Goal: Task Accomplishment & Management: Manage account settings

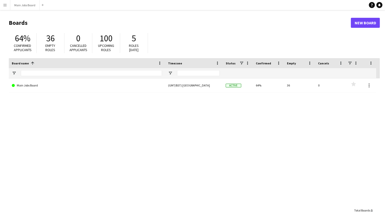
click at [6, 4] on app-icon "Menu" at bounding box center [5, 5] width 4 height 4
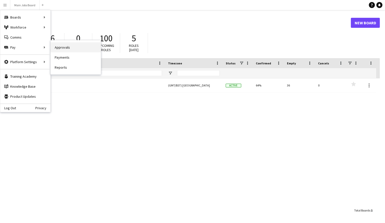
click at [58, 49] on link "Approvals" at bounding box center [76, 47] width 50 height 10
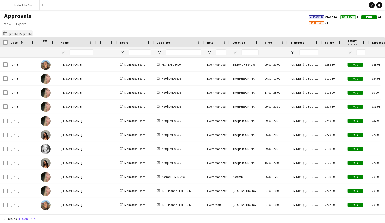
click at [25, 34] on button "20-08-2025 to 11-09-2025 20-08-2025 to 11-09-2025" at bounding box center [17, 33] width 31 height 6
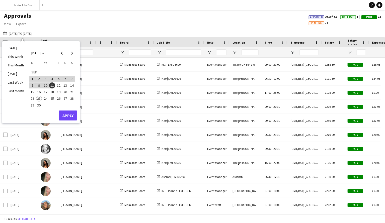
click at [32, 79] on span "1" at bounding box center [32, 79] width 6 height 6
click at [63, 53] on span "Previous month" at bounding box center [62, 53] width 10 height 10
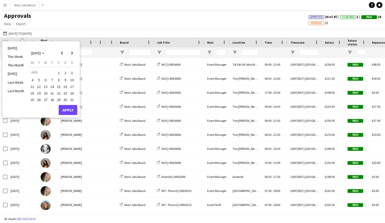
click at [53, 80] on span "7" at bounding box center [52, 80] width 6 height 6
click at [72, 53] on span "Next month" at bounding box center [72, 53] width 10 height 10
click at [51, 93] on span "18" at bounding box center [52, 92] width 6 height 6
click at [68, 115] on button "Apply" at bounding box center [68, 116] width 19 height 10
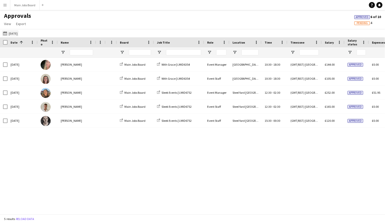
click at [17, 33] on button "20-08-2025 to 11-09-2025 18-09-2025" at bounding box center [10, 33] width 17 height 6
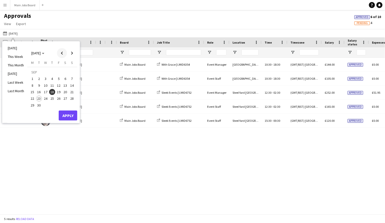
click at [63, 53] on span "Previous month" at bounding box center [62, 53] width 10 height 10
click at [53, 86] on span "14" at bounding box center [52, 87] width 6 height 6
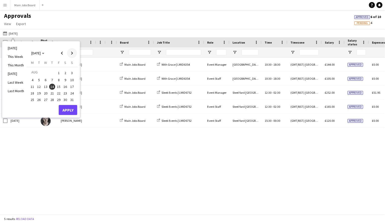
click at [72, 53] on span "Next month" at bounding box center [72, 53] width 10 height 10
click at [53, 91] on span "18" at bounding box center [52, 92] width 6 height 6
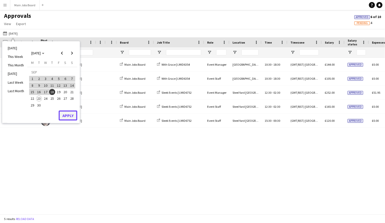
click at [70, 117] on button "Apply" at bounding box center [68, 116] width 19 height 10
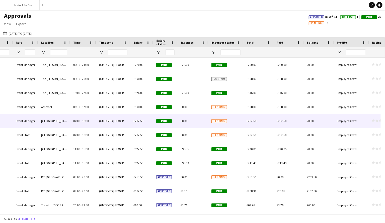
scroll to position [170, 0]
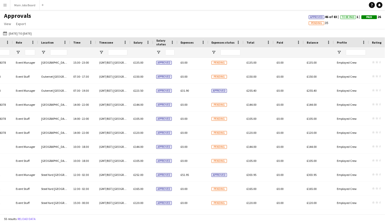
click at [4, 5] on app-icon "Menu" at bounding box center [5, 5] width 4 height 4
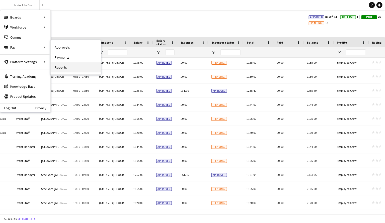
click at [61, 68] on link "Reports" at bounding box center [76, 68] width 50 height 10
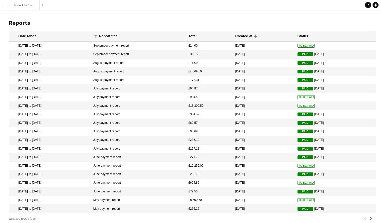
click at [143, 45] on mat-cell "September payment report" at bounding box center [138, 46] width 95 height 9
click at [298, 45] on span "To Be Paid" at bounding box center [306, 46] width 17 height 4
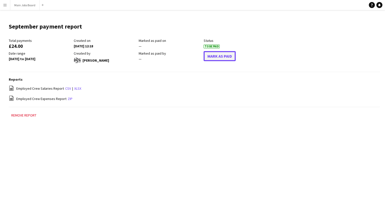
click at [223, 59] on button "Mark As Paid" at bounding box center [220, 56] width 32 height 10
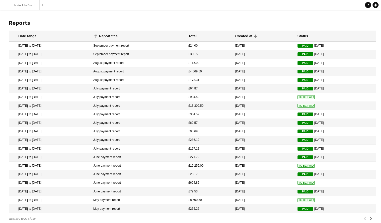
click at [50, 99] on mat-cell "31 Jul 2025 to 31 Jul 2025" at bounding box center [50, 97] width 82 height 9
click at [5, 5] on app-icon "Menu" at bounding box center [5, 5] width 4 height 4
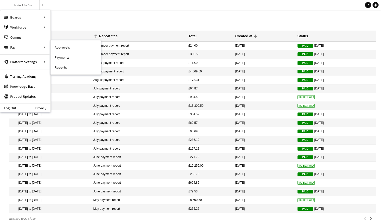
click at [69, 48] on link "Approvals" at bounding box center [76, 47] width 50 height 10
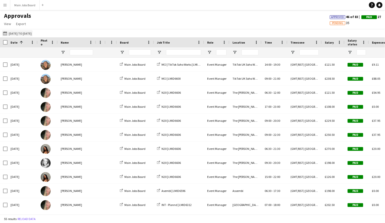
click at [26, 33] on button "[DATE] to [DATE] [DATE] to [DATE]" at bounding box center [17, 33] width 31 height 6
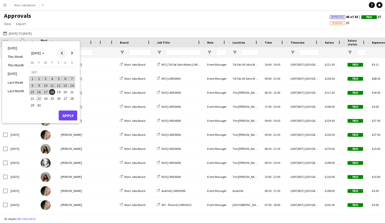
click at [63, 53] on span "Previous month" at bounding box center [62, 53] width 10 height 10
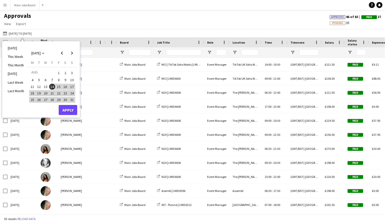
click at [54, 86] on span "14" at bounding box center [52, 87] width 6 height 6
click at [73, 51] on span "Next month" at bounding box center [72, 53] width 10 height 10
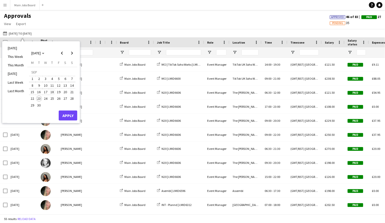
click at [54, 93] on span "18" at bounding box center [52, 92] width 6 height 6
click at [69, 114] on button "Apply" at bounding box center [68, 116] width 19 height 10
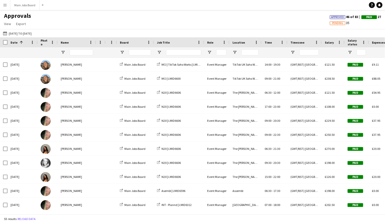
click at [4, 5] on app-icon "Menu" at bounding box center [5, 5] width 4 height 4
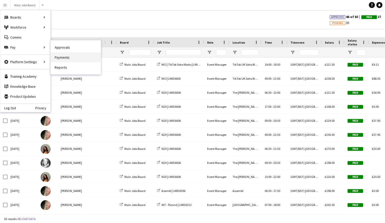
click at [63, 59] on link "Payments" at bounding box center [76, 57] width 50 height 10
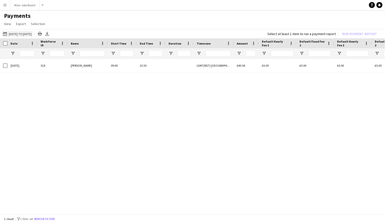
click at [28, 34] on button "20-08-2025 to 11-09-2025 20-08-2025 to 11-09-2025" at bounding box center [17, 34] width 31 height 6
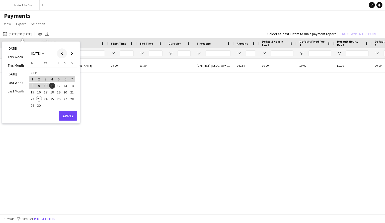
click at [64, 53] on span "Previous month" at bounding box center [62, 53] width 10 height 10
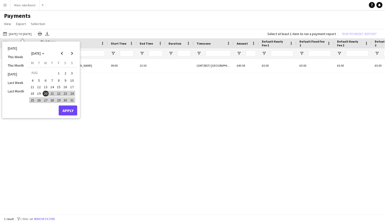
click at [53, 86] on span "14" at bounding box center [52, 87] width 6 height 6
click at [74, 53] on span "Next month" at bounding box center [72, 53] width 10 height 10
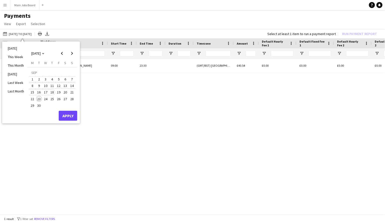
click at [53, 93] on span "18" at bounding box center [52, 93] width 6 height 6
click at [68, 113] on button "Apply" at bounding box center [68, 116] width 19 height 10
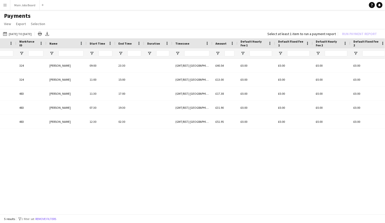
scroll to position [0, 62]
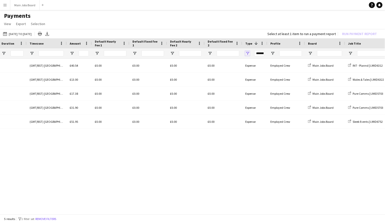
click at [248, 51] on span "Open Filter Menu" at bounding box center [248, 53] width 5 height 5
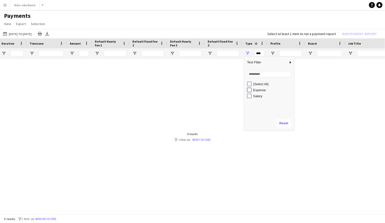
type input "**********"
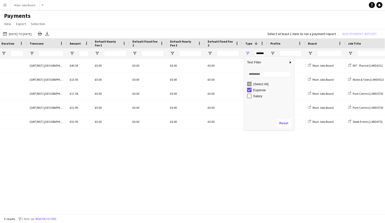
click at [235, 170] on div "09:00 23:30 (GMT/BST) London £40.54 £0.00 £0.00 £0.00 £0.00 Expense Employed Cr…" at bounding box center [192, 135] width 385 height 153
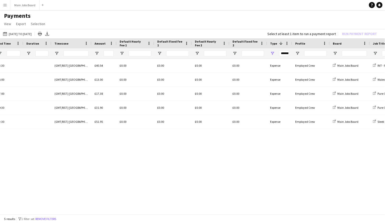
scroll to position [0, 141]
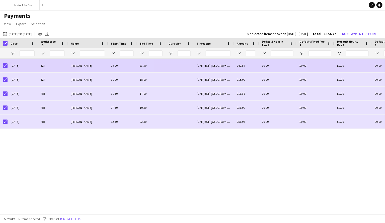
click at [123, 65] on div "09:00" at bounding box center [122, 66] width 29 height 14
click at [149, 66] on div "23:30" at bounding box center [151, 66] width 29 height 14
click at [243, 66] on span "£40.54" at bounding box center [241, 66] width 8 height 4
click at [340, 67] on div "£0.00" at bounding box center [353, 66] width 38 height 14
click at [375, 67] on div "£0.00" at bounding box center [391, 66] width 38 height 14
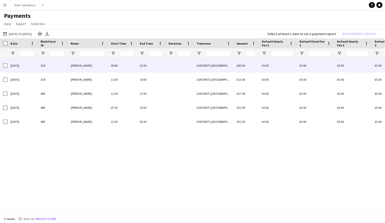
click at [102, 66] on div "[PERSON_NAME]" at bounding box center [88, 66] width 40 height 14
click at [148, 68] on div "23:30" at bounding box center [151, 66] width 29 height 14
click at [207, 67] on div "(GMT/BST) [GEOGRAPHIC_DATA]" at bounding box center [214, 66] width 40 height 14
click at [253, 67] on div "£40.54" at bounding box center [246, 66] width 25 height 14
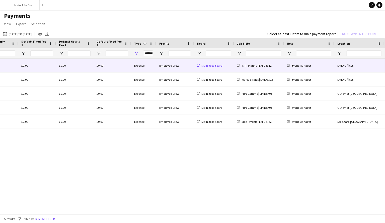
drag, startPoint x: 168, startPoint y: 65, endPoint x: 216, endPoint y: 65, distance: 47.2
click at [169, 65] on div "Employed Crew" at bounding box center [175, 66] width 38 height 14
click at [219, 66] on span "Main Jobs Board" at bounding box center [212, 66] width 21 height 4
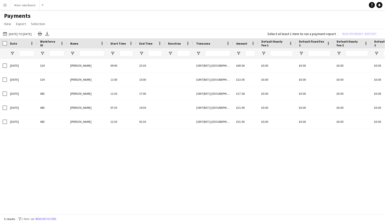
click at [5, 4] on app-icon "Menu" at bounding box center [5, 5] width 4 height 4
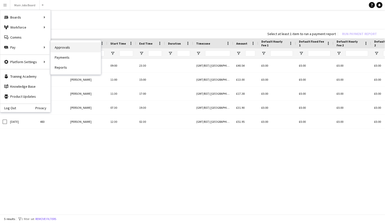
click at [59, 47] on link "Approvals" at bounding box center [76, 47] width 50 height 10
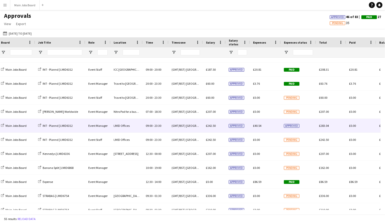
click at [292, 126] on span "Approved" at bounding box center [292, 126] width 16 height 4
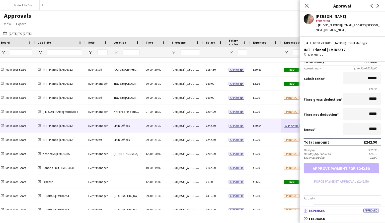
click at [320, 212] on span "Expenses" at bounding box center [317, 211] width 16 height 5
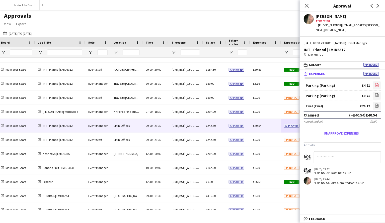
click at [380, 82] on link "file-image" at bounding box center [377, 86] width 8 height 8
click at [220, 12] on div "Approvals View Customise view Customise filters Reset Filters Reset View Reset …" at bounding box center [192, 20] width 385 height 17
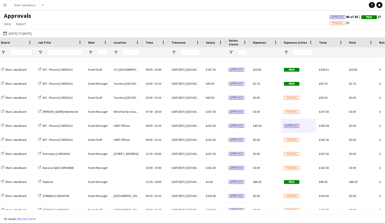
click at [6, 5] on app-icon "Menu" at bounding box center [5, 5] width 4 height 4
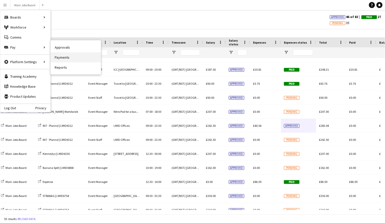
click at [68, 58] on link "Payments" at bounding box center [76, 57] width 50 height 10
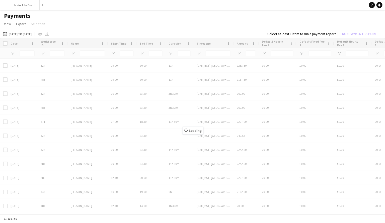
type input "**********"
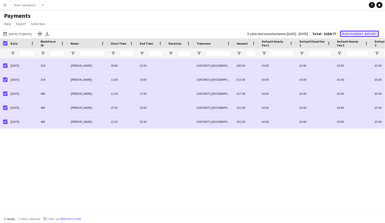
click at [356, 34] on button "Run Payment Report" at bounding box center [359, 34] width 39 height 7
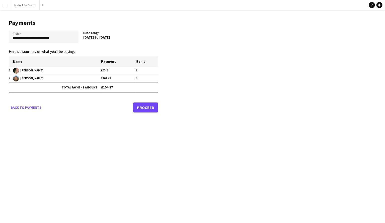
click at [141, 108] on link "Proceed" at bounding box center [145, 108] width 25 height 10
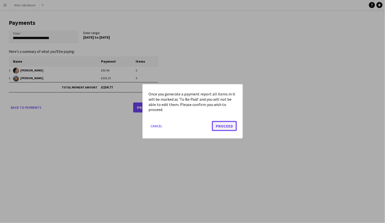
click at [229, 129] on button "Proceed" at bounding box center [224, 127] width 25 height 10
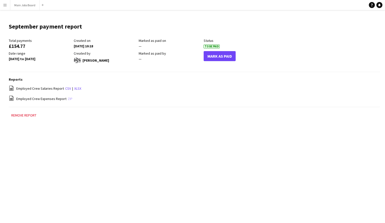
click at [68, 98] on link "zip" at bounding box center [70, 99] width 5 height 5
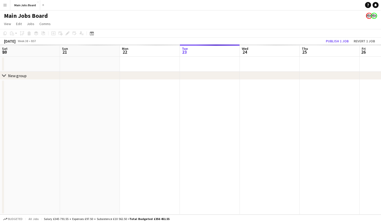
scroll to position [0, 120]
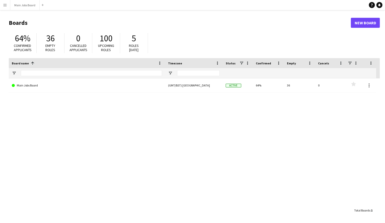
click at [7, 5] on app-icon "Menu" at bounding box center [5, 5] width 4 height 4
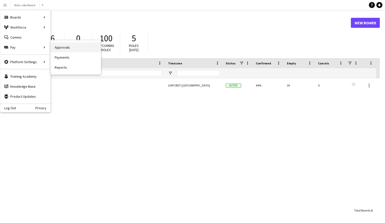
click at [67, 49] on link "Approvals" at bounding box center [76, 47] width 50 height 10
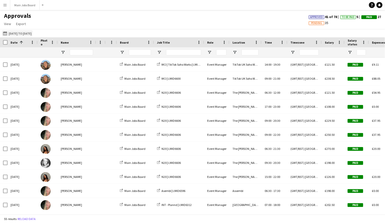
click at [29, 33] on button "[DATE] to [DATE] [DATE] to [DATE]" at bounding box center [17, 33] width 31 height 6
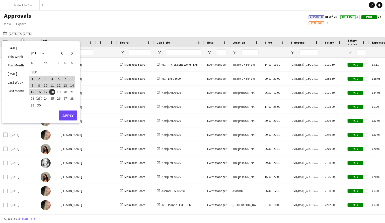
click at [41, 77] on span "2" at bounding box center [39, 79] width 6 height 6
click at [72, 114] on button "Apply" at bounding box center [68, 116] width 19 height 10
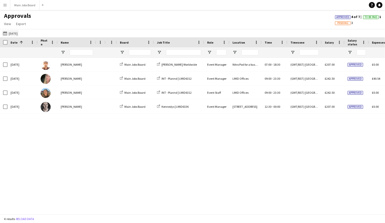
click at [15, 34] on button "[DATE] to [DATE] [DATE]" at bounding box center [10, 33] width 17 height 6
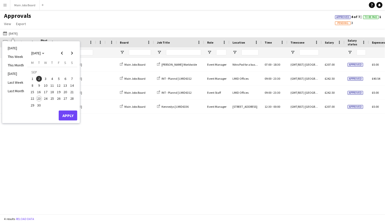
click at [32, 99] on span "22" at bounding box center [32, 99] width 6 height 6
click at [69, 115] on button "Apply" at bounding box center [68, 116] width 19 height 10
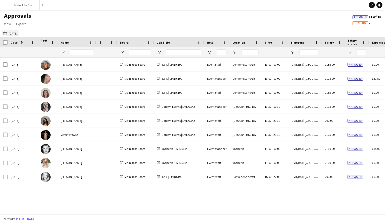
click at [15, 33] on button "[DATE] to [DATE] [DATE]" at bounding box center [10, 33] width 17 height 6
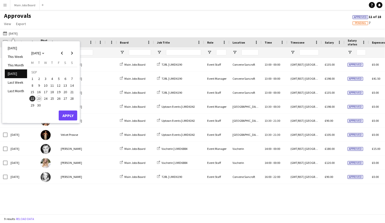
click at [32, 99] on span "22" at bounding box center [32, 99] width 6 height 6
click at [113, 208] on div "[DATE] [PERSON_NAME] Main Jobs Board T2RL | LMID6190 Event Staff Convene Sancro…" at bounding box center [192, 134] width 385 height 153
click at [69, 115] on button "Apply" at bounding box center [68, 116] width 19 height 10
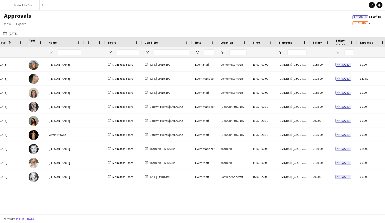
scroll to position [0, 16]
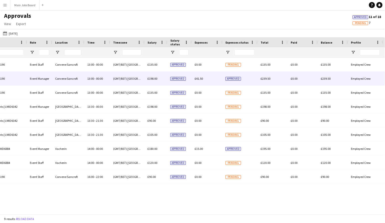
click at [200, 79] on span "£41.50" at bounding box center [199, 79] width 8 height 4
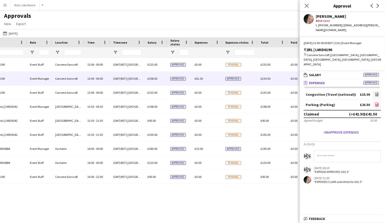
click at [379, 103] on icon "file-image" at bounding box center [377, 105] width 4 height 4
click at [17, 33] on button "[DATE] to [DATE] [DATE]" at bounding box center [10, 33] width 17 height 6
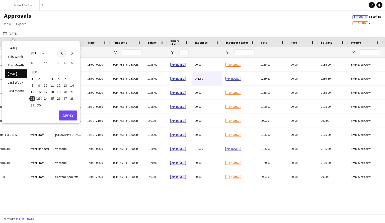
click at [63, 52] on span "Previous month" at bounding box center [62, 53] width 10 height 10
click at [75, 51] on span "Next month" at bounding box center [72, 53] width 10 height 10
click at [40, 79] on span "2" at bounding box center [39, 79] width 6 height 6
click at [72, 115] on button "Apply" at bounding box center [68, 116] width 19 height 10
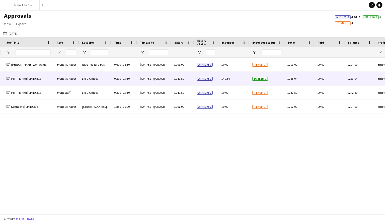
click at [225, 79] on span "£40.54" at bounding box center [226, 79] width 8 height 4
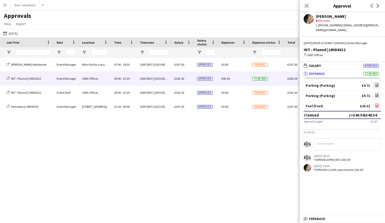
click at [377, 106] on icon at bounding box center [377, 107] width 2 height 2
